Goal: Transaction & Acquisition: Purchase product/service

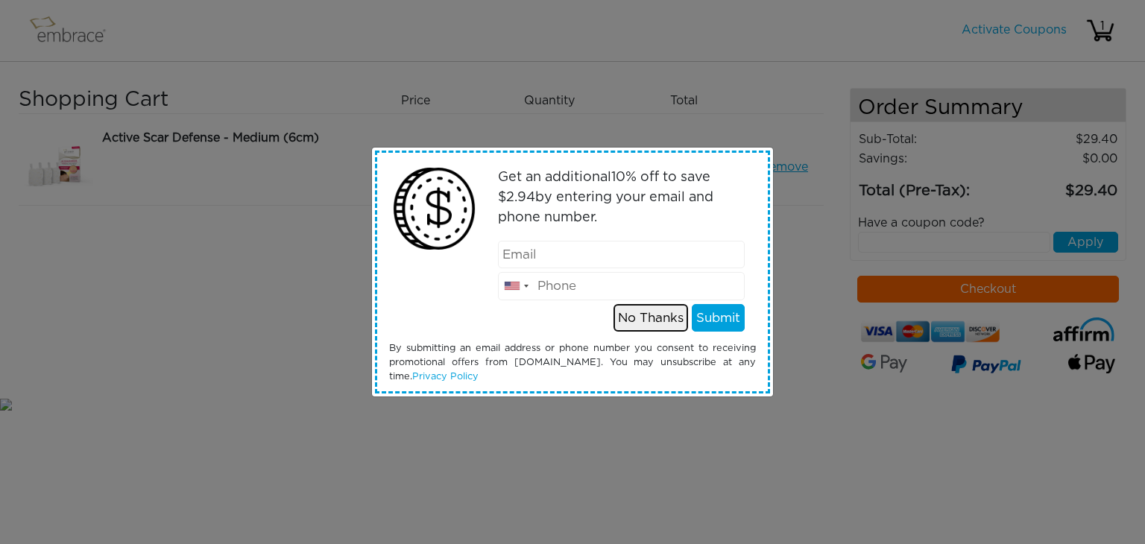
click at [657, 317] on button "No Thanks" at bounding box center [651, 318] width 75 height 28
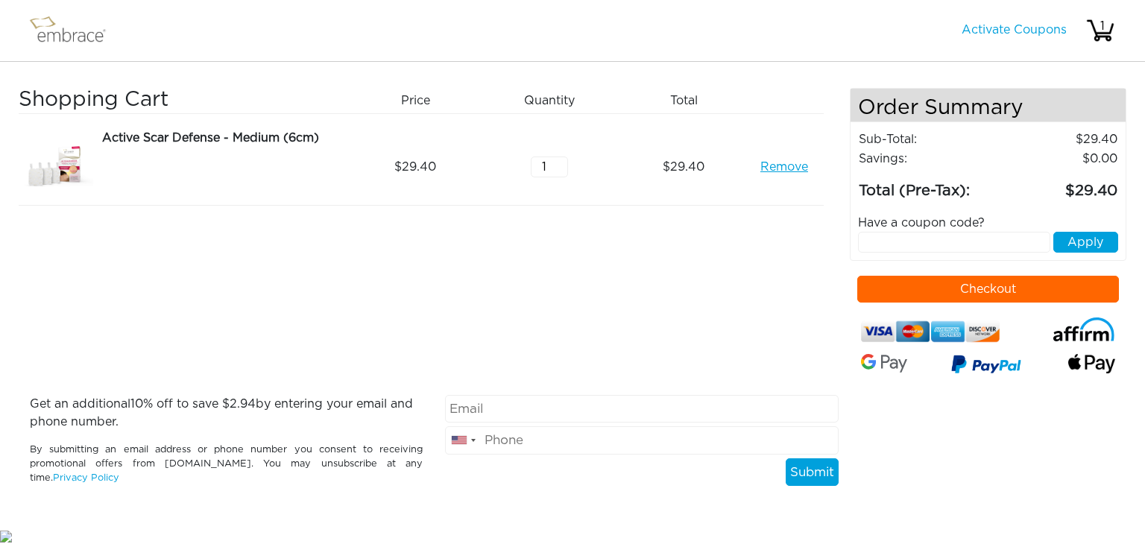
click at [982, 242] on input "text" at bounding box center [954, 242] width 193 height 21
paste input "EXTRACREDIT"
type input "EXTRACREDIT"
click at [1061, 242] on button "Apply" at bounding box center [1085, 242] width 65 height 21
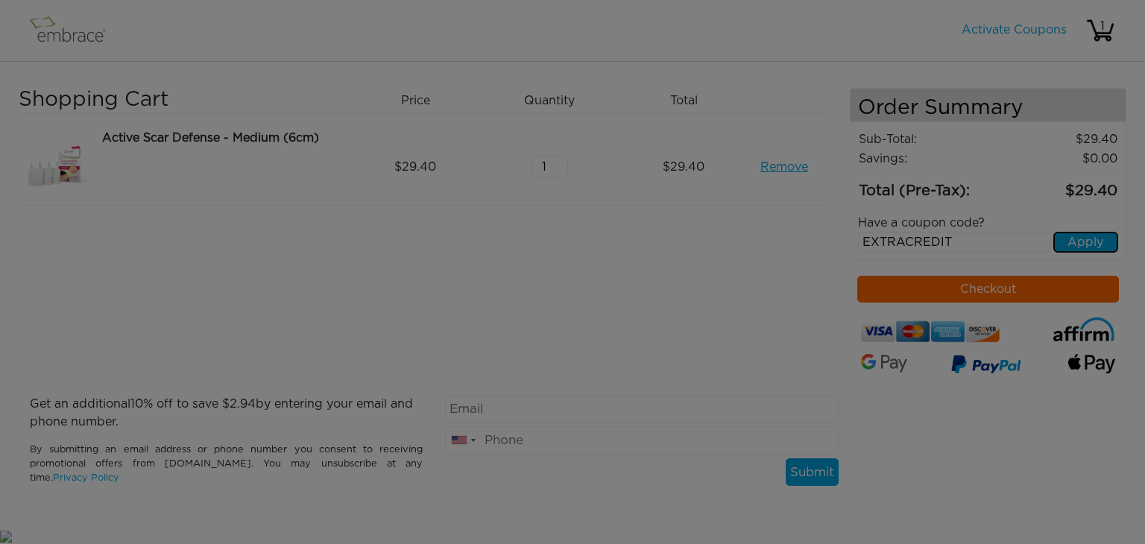
click at [1086, 242] on body "Activate Coupons Hello, 1 Shopping Cart Price Quantity Qty Total Remove 1 :" at bounding box center [572, 272] width 1145 height 545
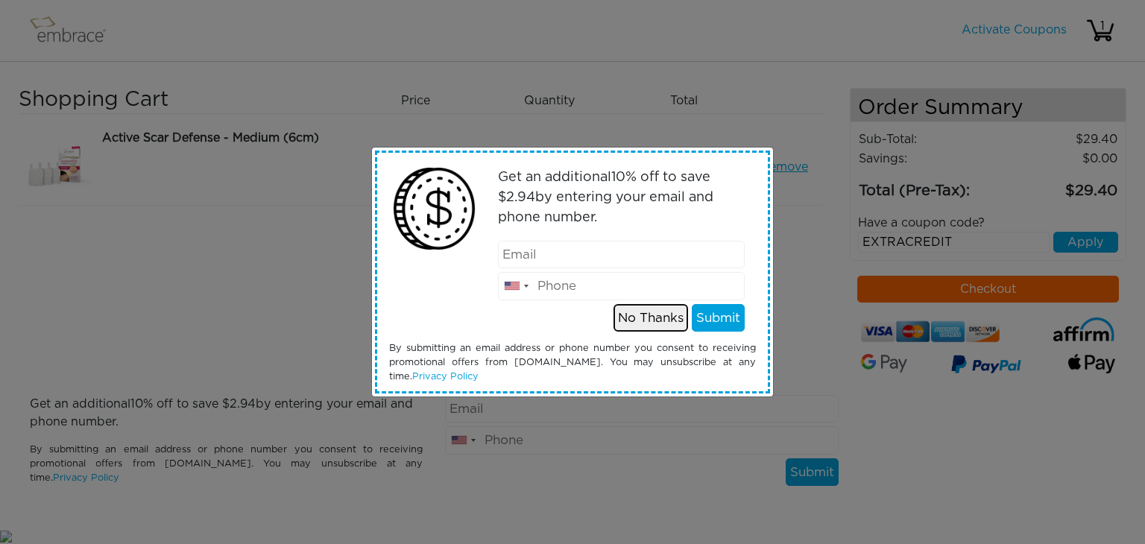
click at [662, 318] on button "No Thanks" at bounding box center [651, 318] width 75 height 28
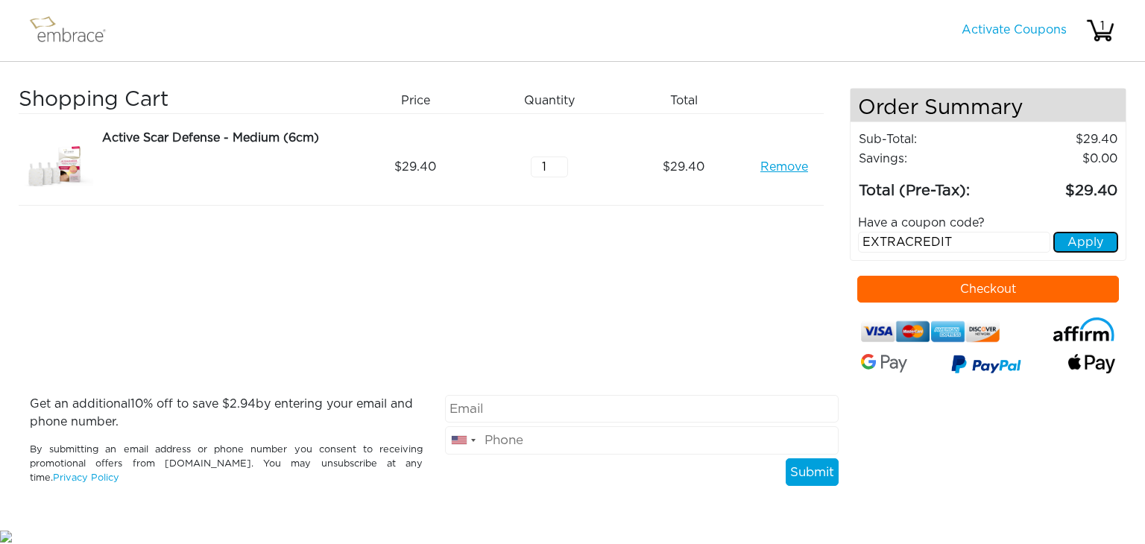
click at [1074, 242] on button "Apply" at bounding box center [1085, 242] width 65 height 21
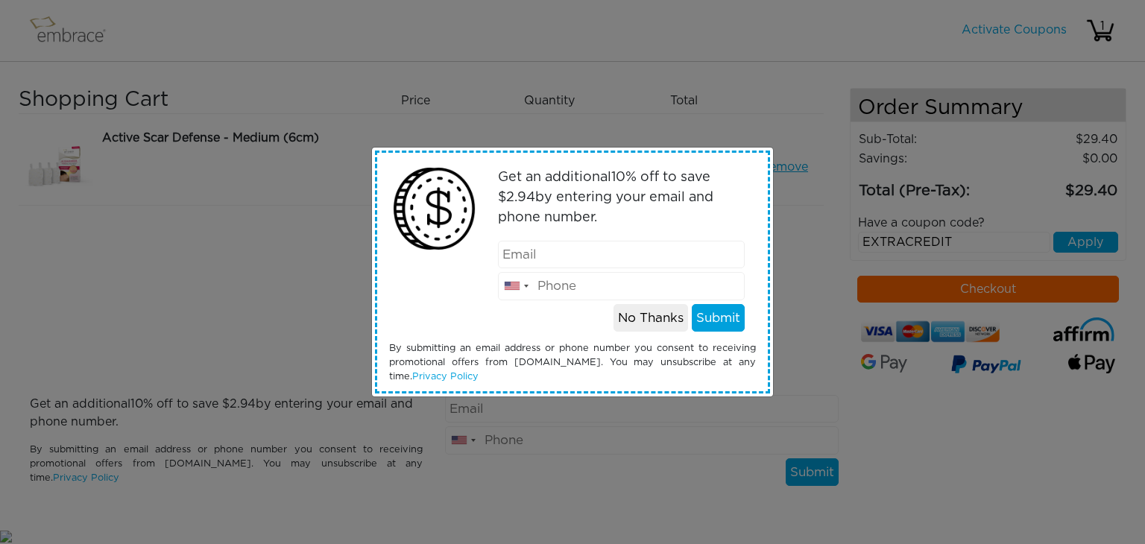
click at [1031, 292] on div "Get an additional 10 % off to save $ 2.94 by entering your email and phone numb…" at bounding box center [572, 272] width 1145 height 544
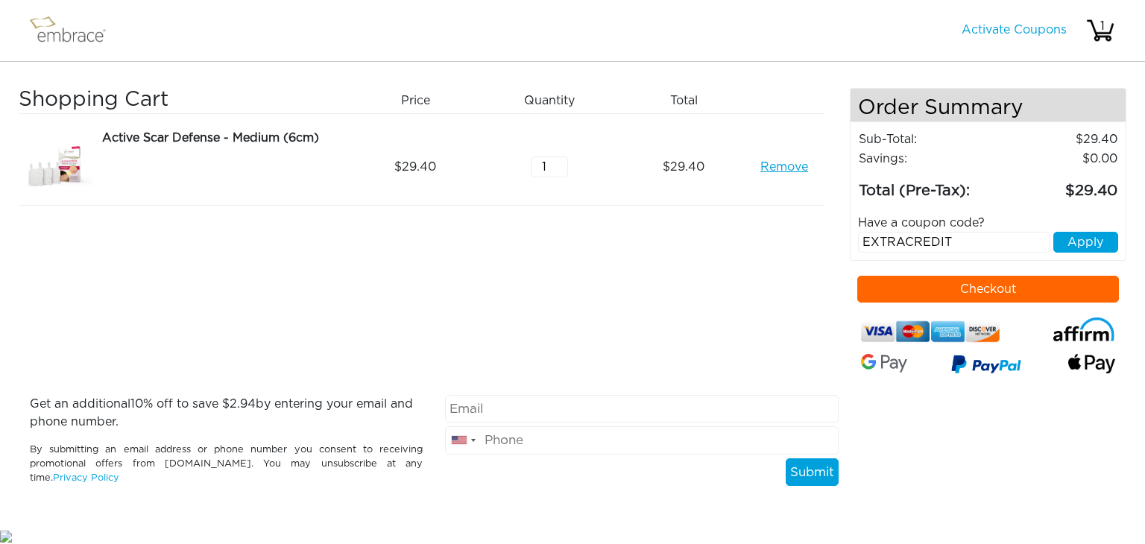
click at [1031, 292] on button "Checkout" at bounding box center [988, 289] width 262 height 27
click at [1100, 34] on div "1" at bounding box center [1103, 26] width 30 height 18
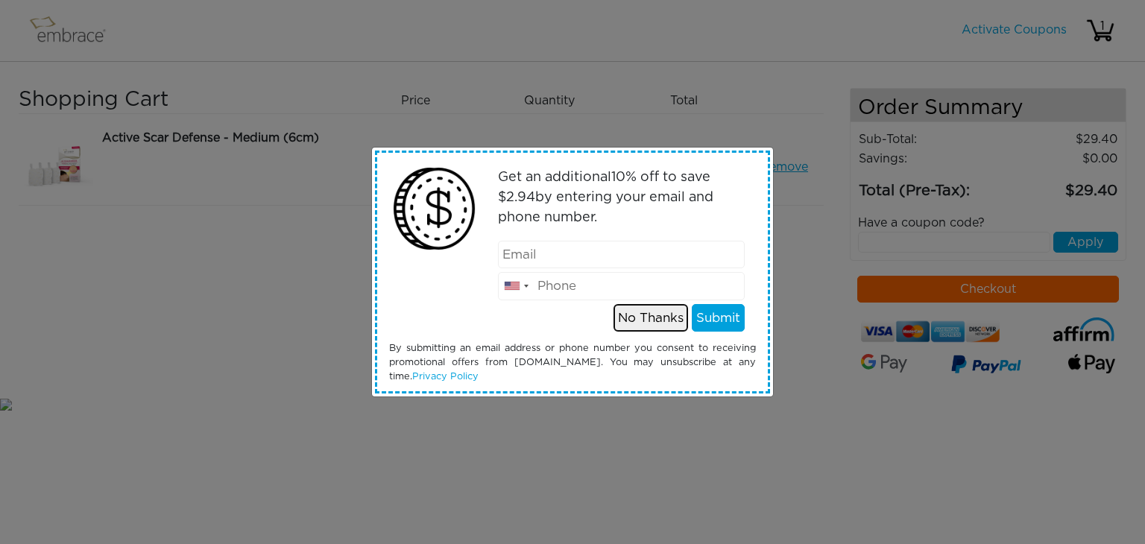
click at [644, 322] on button "No Thanks" at bounding box center [651, 318] width 75 height 28
